Goal: Use online tool/utility: Utilize a website feature to perform a specific function

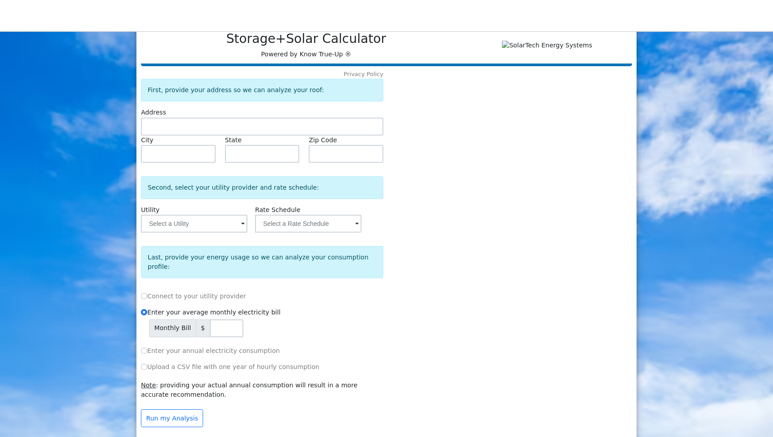
scroll to position [15, 0]
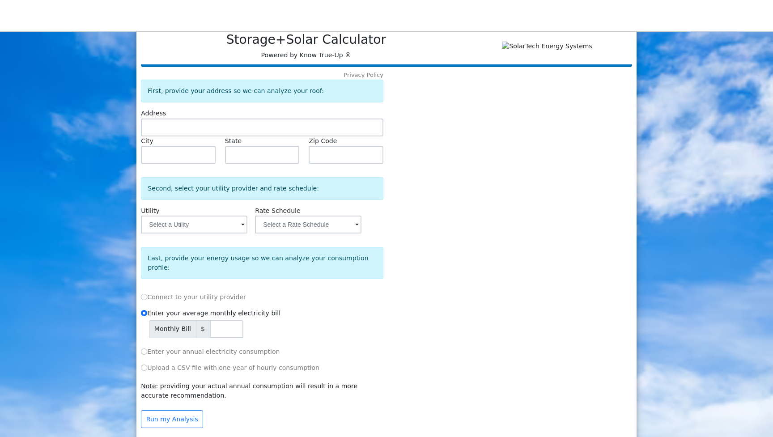
click at [146, 348] on input "Enter your annual electricity consumption" at bounding box center [144, 351] width 6 height 6
radio input "true"
radio input "false"
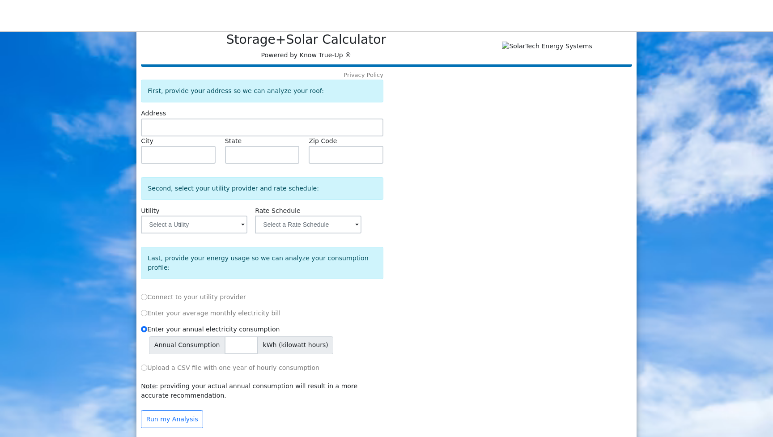
click at [148, 364] on label "Upload a CSV file with one year of hourly consumption" at bounding box center [230, 367] width 178 height 9
click at [147, 365] on input "Upload a CSV file with one year of hourly consumption" at bounding box center [144, 368] width 6 height 6
radio input "true"
radio input "false"
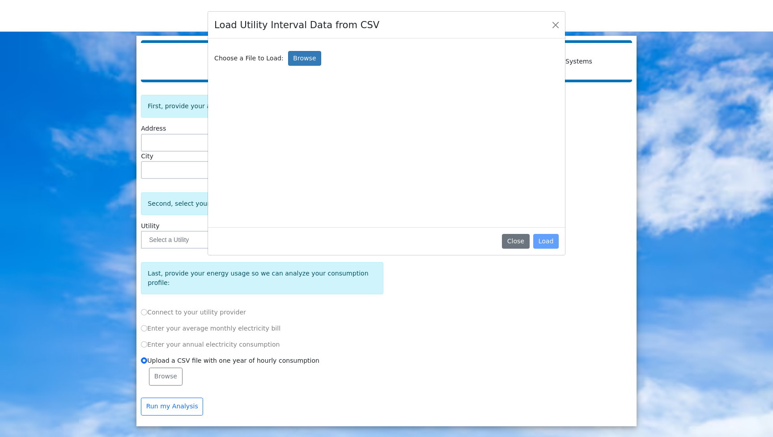
click at [145, 337] on div "Load Utility Interval Data from CSV Choose a File to Load: Browse Close Load" at bounding box center [386, 218] width 773 height 437
click at [517, 241] on button "Close" at bounding box center [515, 241] width 27 height 15
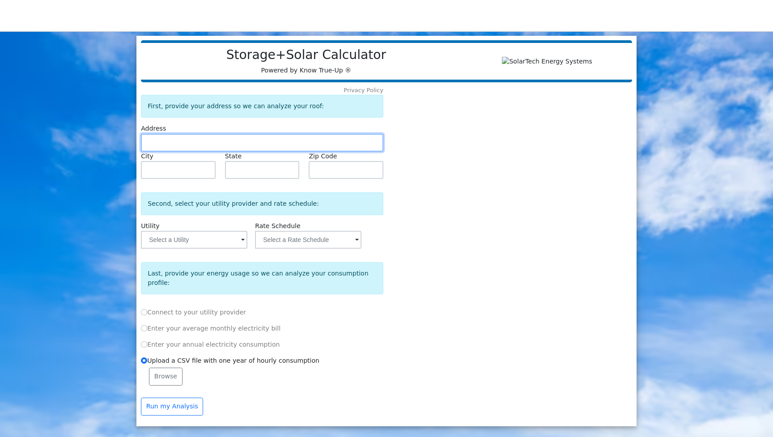
click at [198, 149] on input "text" at bounding box center [262, 143] width 242 height 18
click at [172, 253] on div "Privacy Policy First, provide your address so we can analyze your roof: Address…" at bounding box center [263, 253] width 246 height 336
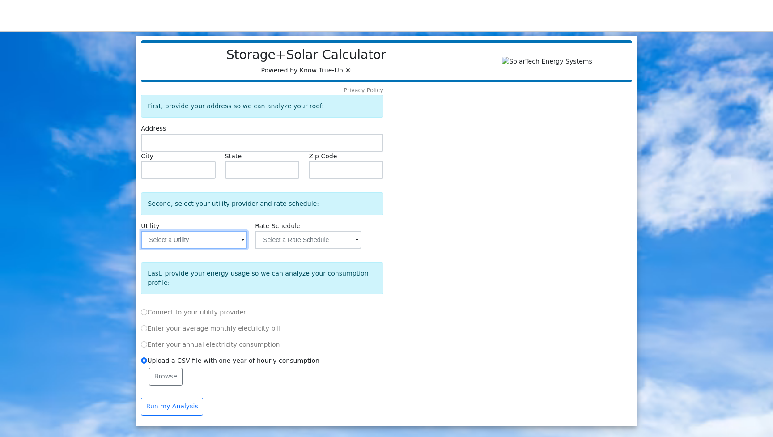
click at [178, 242] on input "text" at bounding box center [194, 240] width 106 height 18
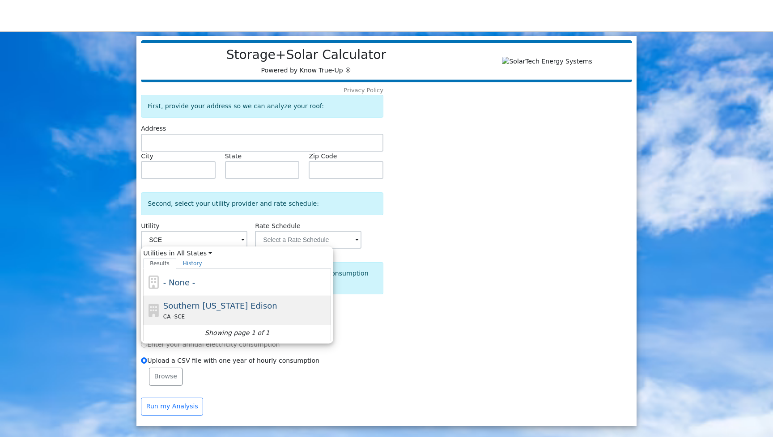
click at [200, 310] on span "Southern [US_STATE] Edison" at bounding box center [220, 305] width 114 height 9
type input "Southern [US_STATE] Edison"
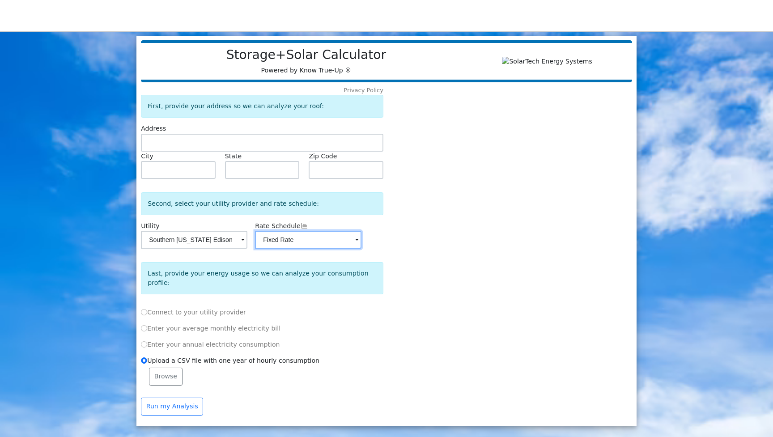
click at [307, 238] on input "Fixed Rate" at bounding box center [308, 240] width 106 height 18
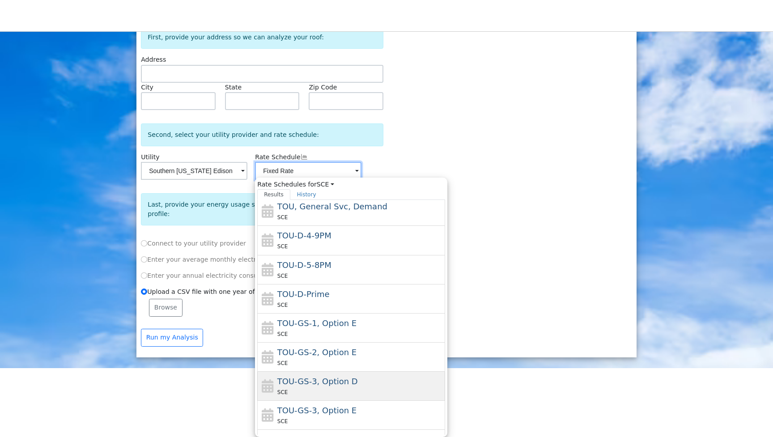
scroll to position [53, 0]
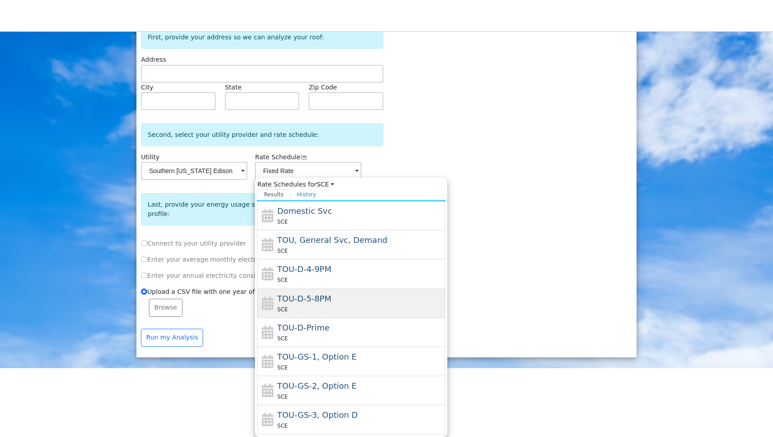
click at [348, 293] on div "TOU-D-5-8PM SCE" at bounding box center [360, 303] width 166 height 21
type input "TOU-D-5-8PM"
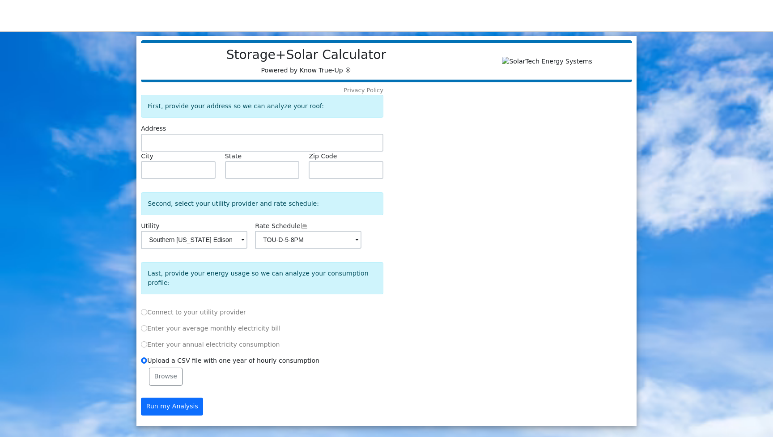
click at [165, 398] on button "Run my Analysis" at bounding box center [172, 407] width 62 height 18
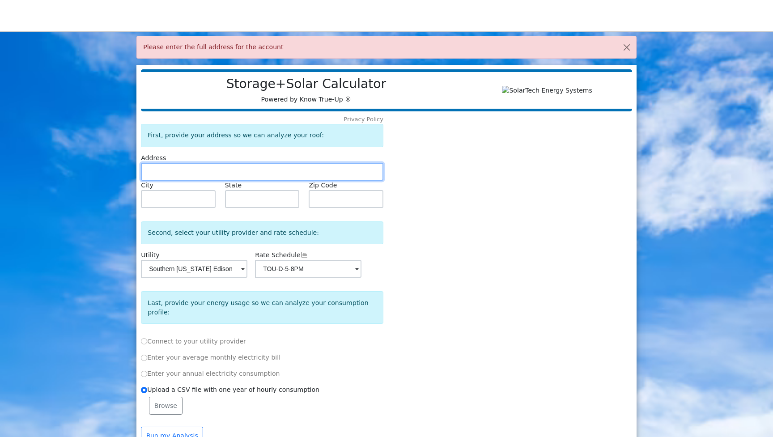
click at [227, 175] on input "text" at bounding box center [262, 172] width 242 height 18
type input "fas"
